Goal: Subscribe to service/newsletter

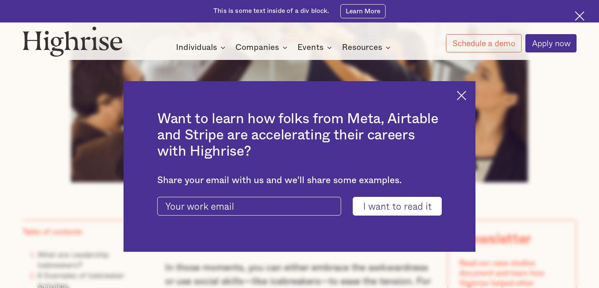
scroll to position [408, 0]
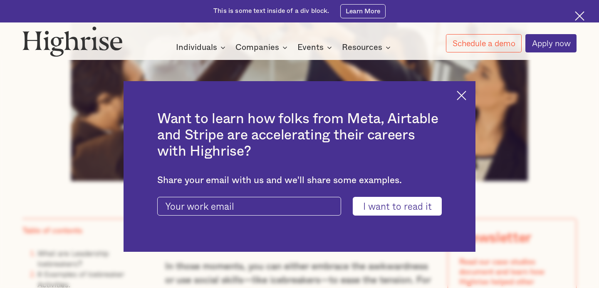
click at [459, 97] on img at bounding box center [462, 96] width 10 height 10
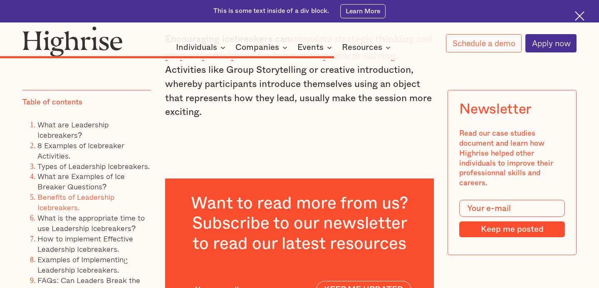
scroll to position [6004, 0]
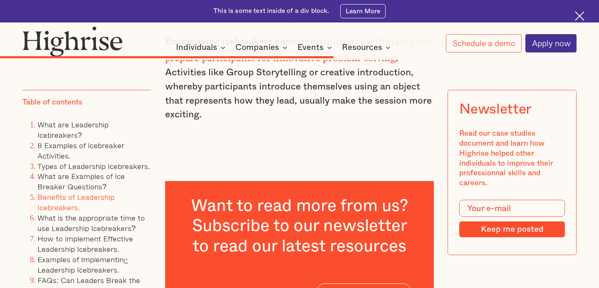
click at [241, 285] on input "current-ascender-article-subscribe-form" at bounding box center [241, 293] width 106 height 16
type input "[EMAIL_ADDRESS][DOMAIN_NAME]"
click at [336, 283] on input "KEEP ME UPDATED" at bounding box center [363, 291] width 95 height 17
type input "Please wait..."
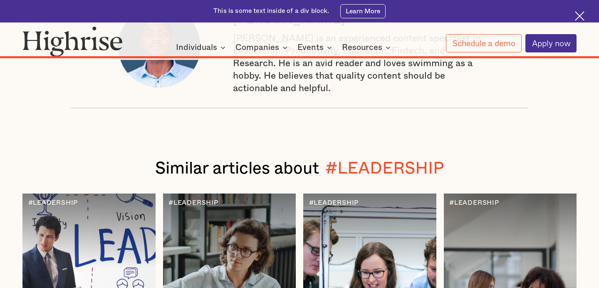
scroll to position [10470, 0]
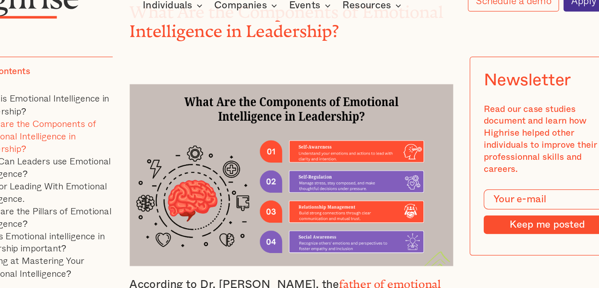
scroll to position [1868, 0]
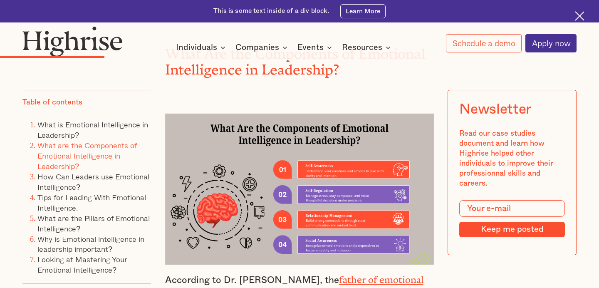
click at [272, 114] on img at bounding box center [299, 189] width 269 height 151
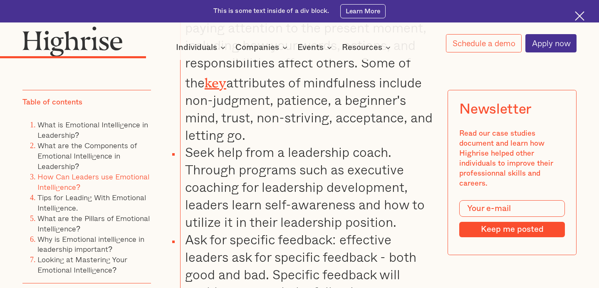
scroll to position [2369, 0]
